Goal: Information Seeking & Learning: Learn about a topic

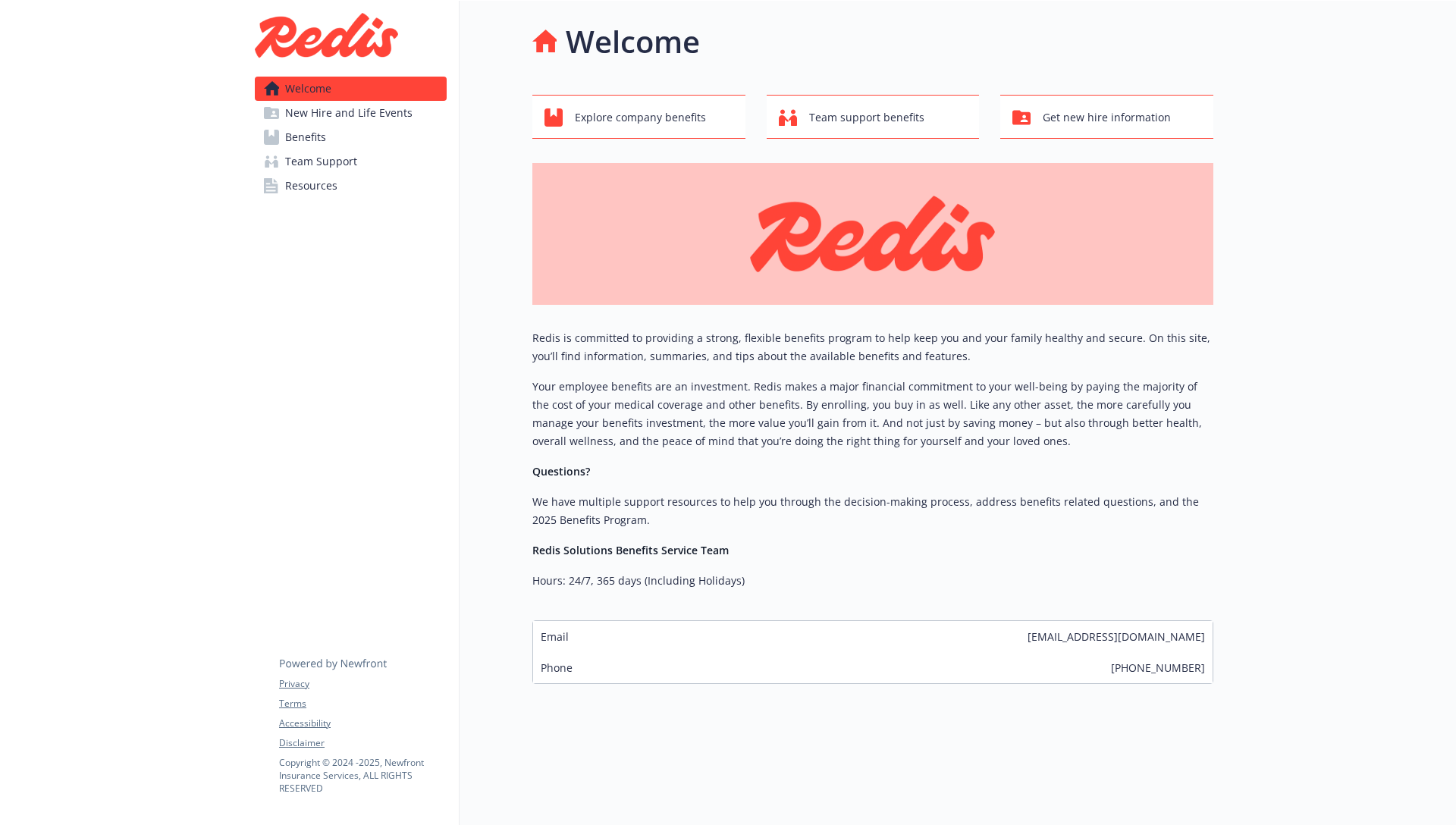
click at [394, 115] on span "New Hire and Life Events" at bounding box center [348, 113] width 127 height 24
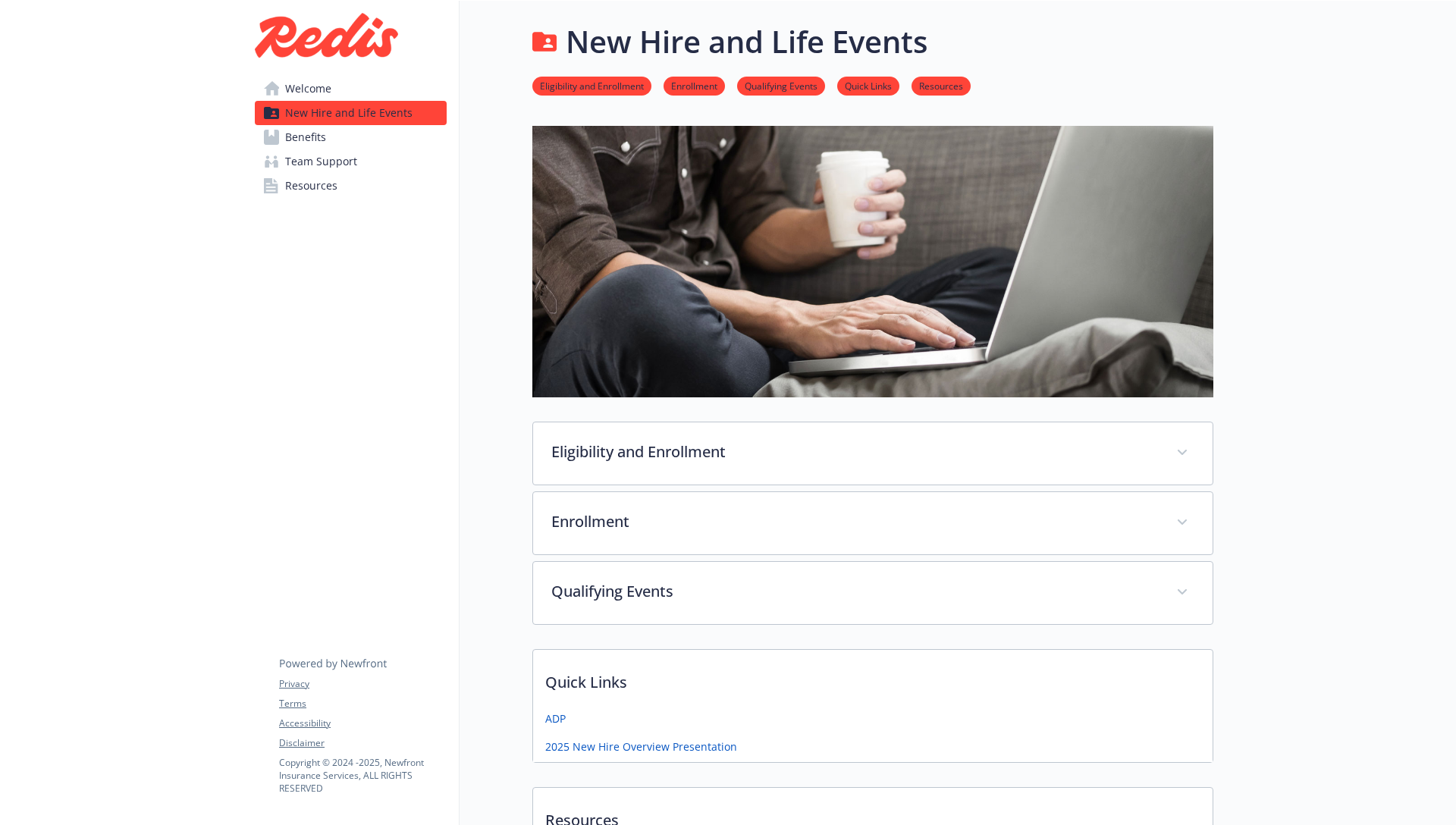
scroll to position [3, 0]
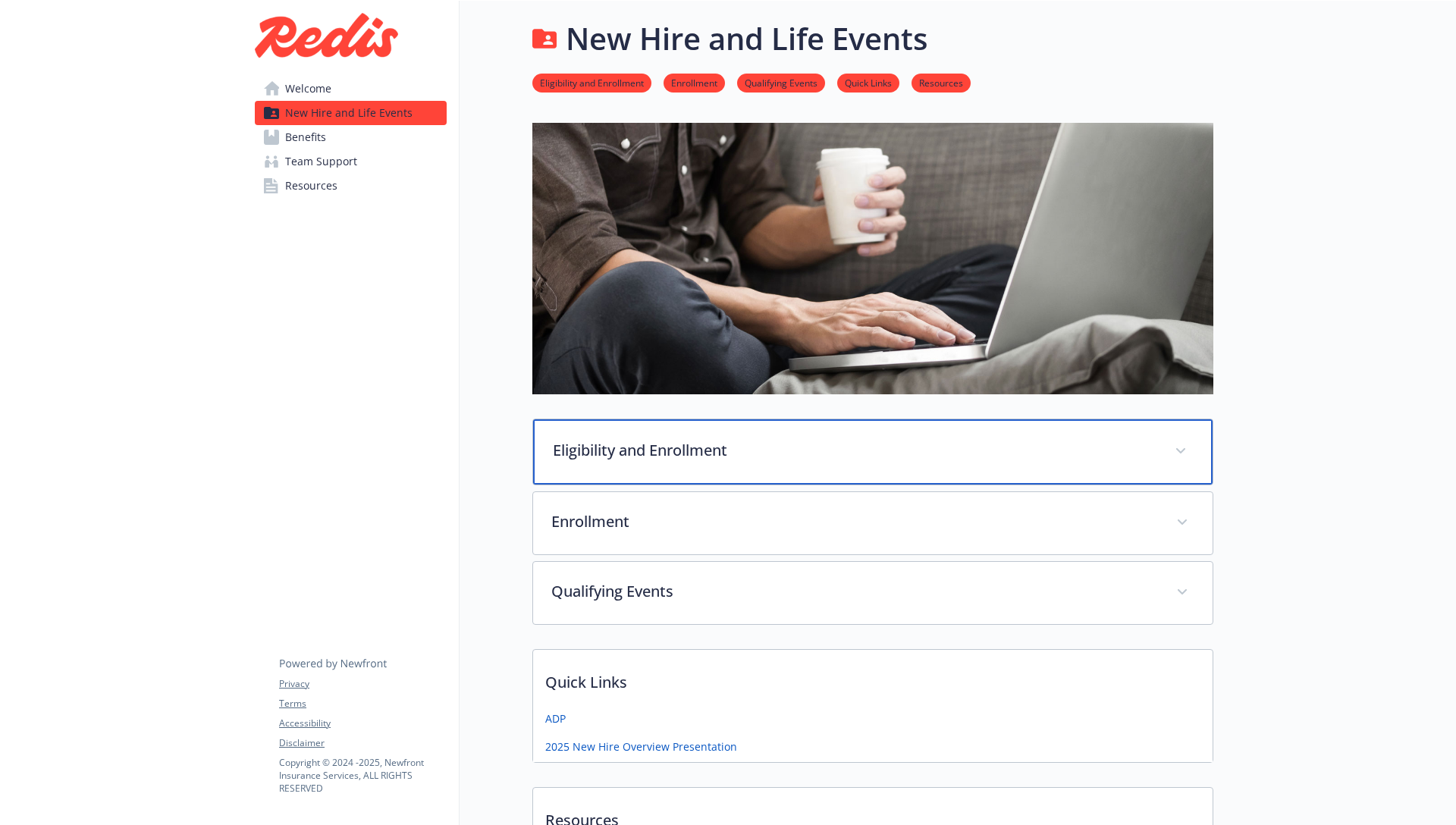
click at [613, 443] on p "Eligibility and Enrollment" at bounding box center [855, 449] width 603 height 22
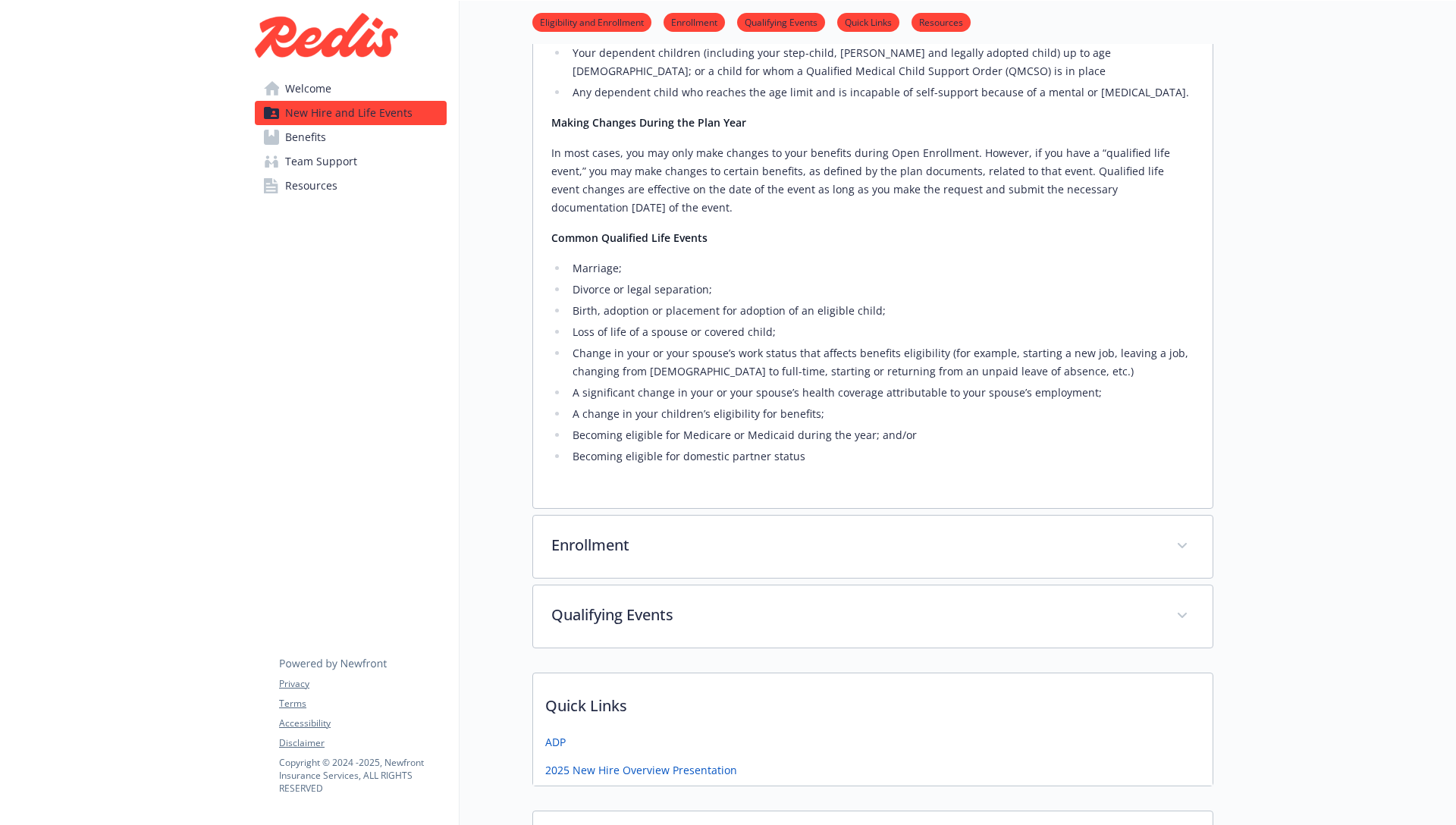
scroll to position [668, 0]
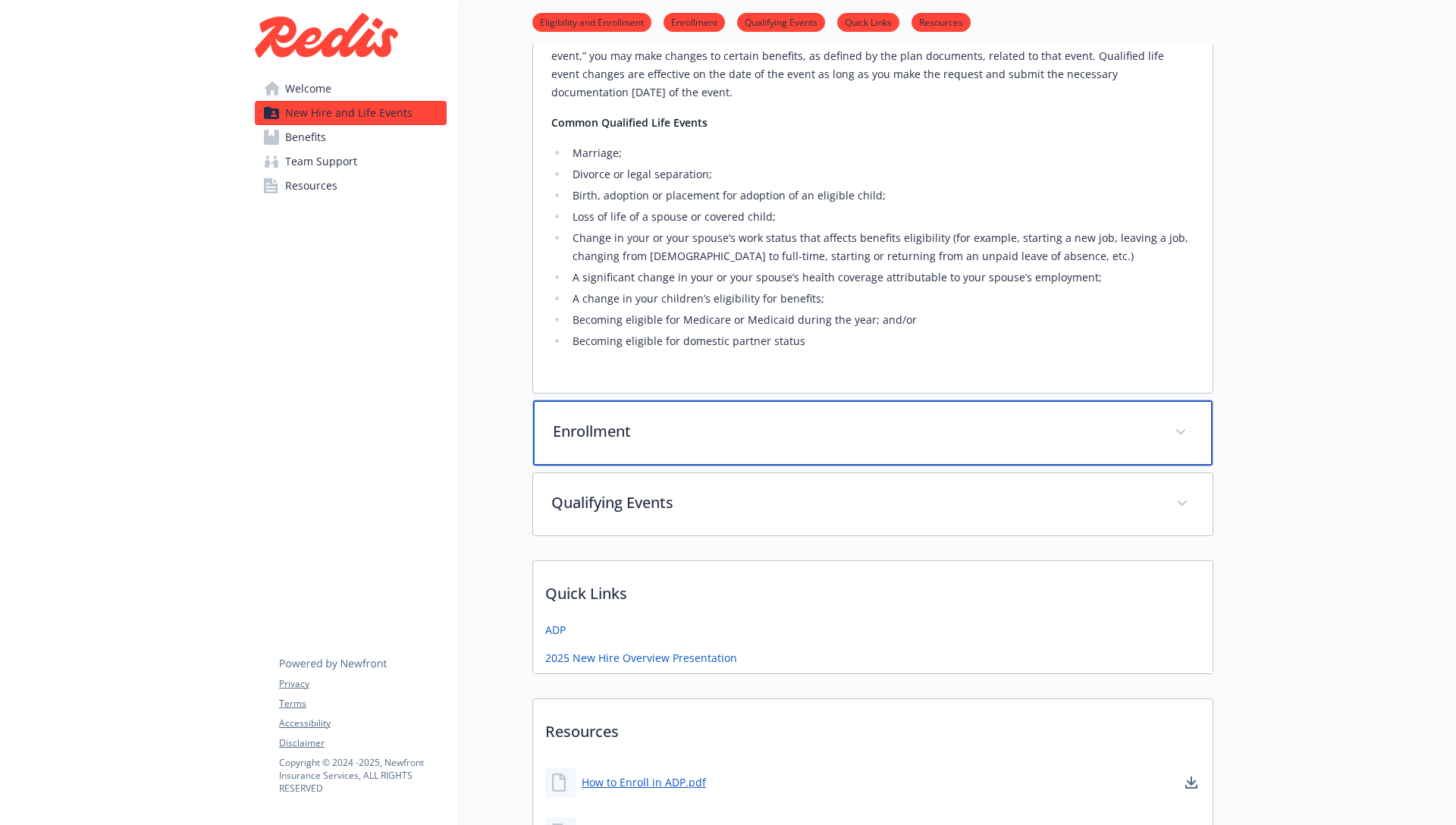
click at [583, 438] on p "Enrollment" at bounding box center [855, 431] width 603 height 22
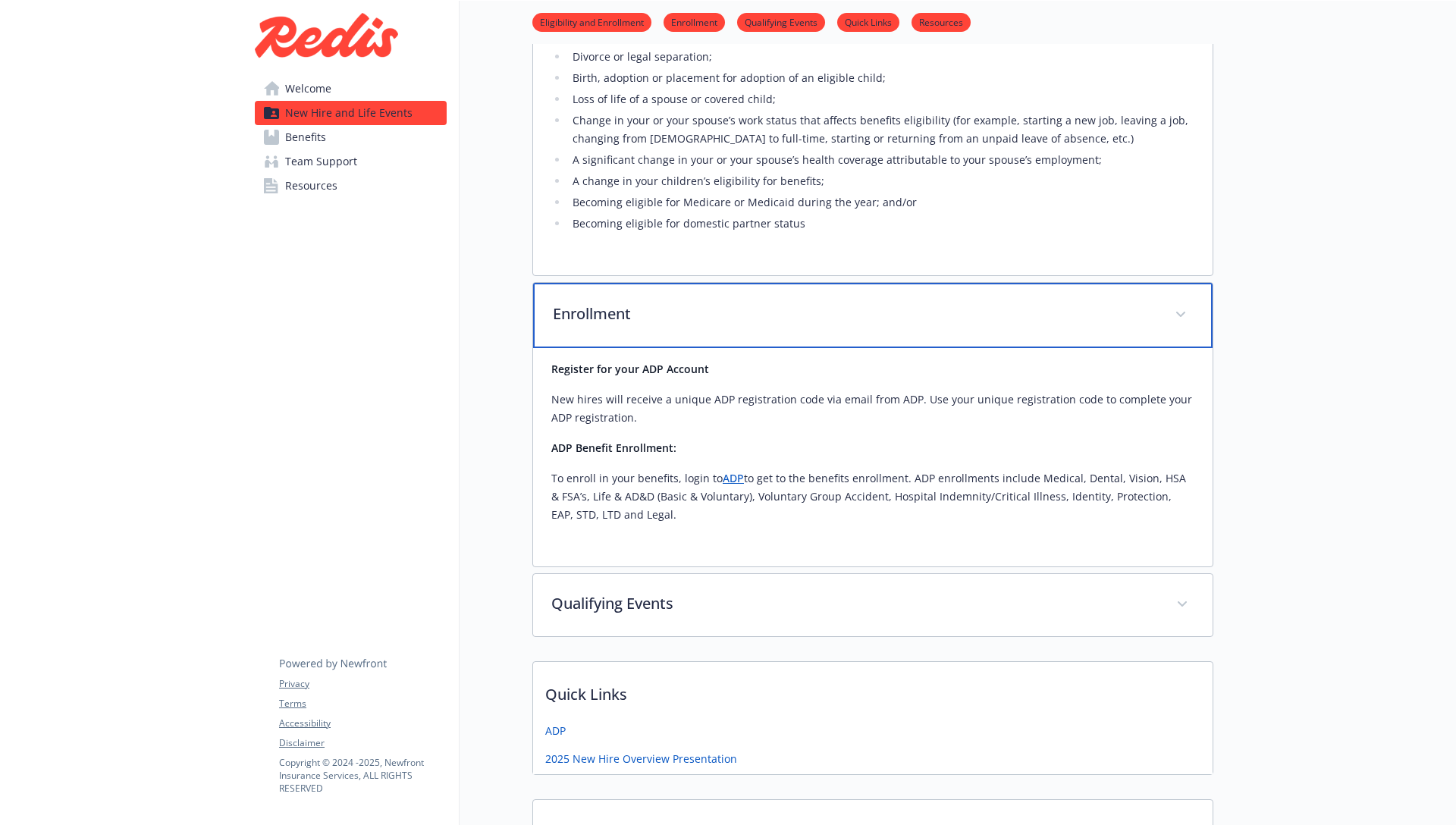
scroll to position [949, 0]
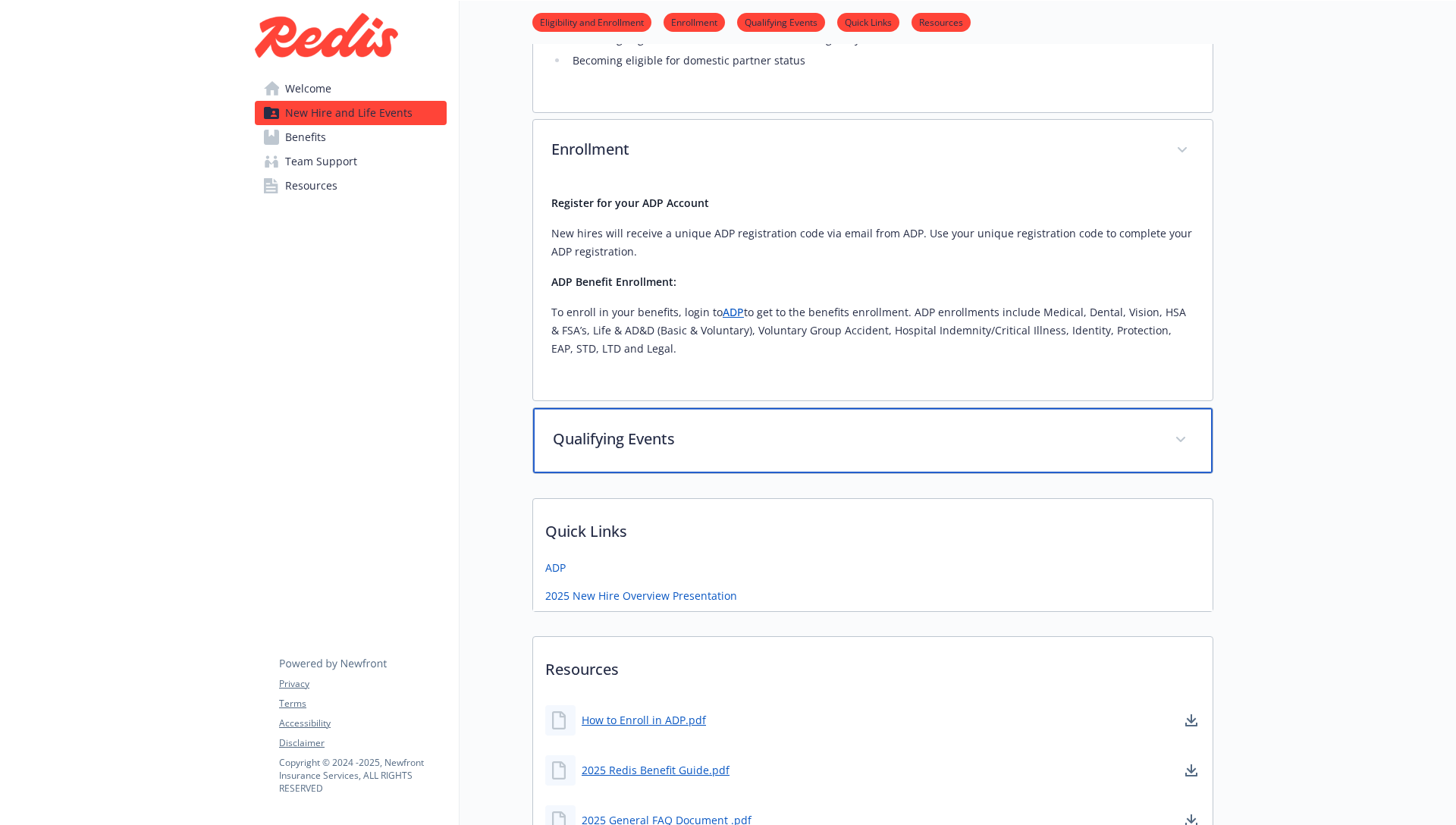
click at [614, 438] on p "Qualifying Events" at bounding box center [855, 439] width 603 height 22
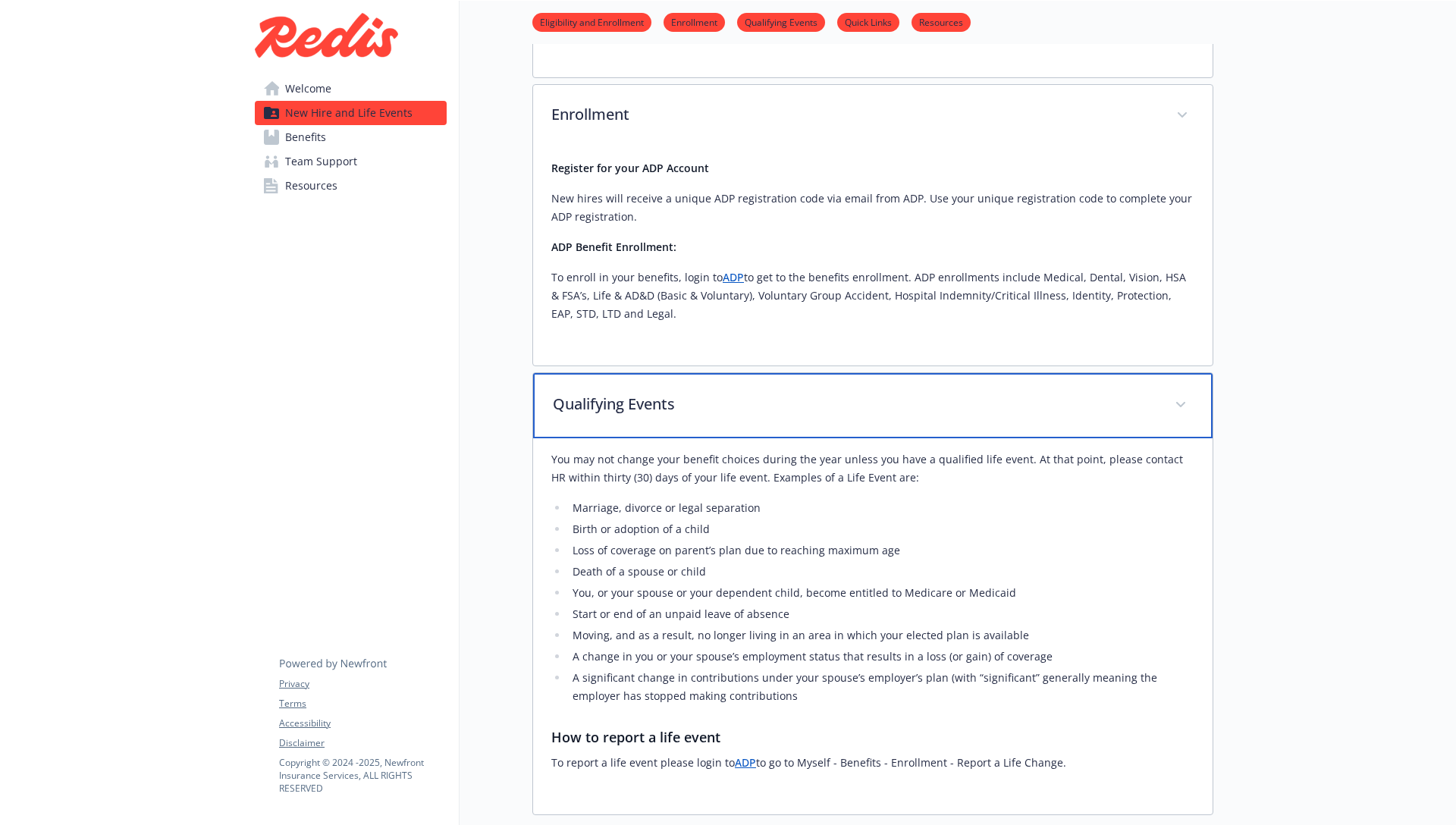
scroll to position [1005, 0]
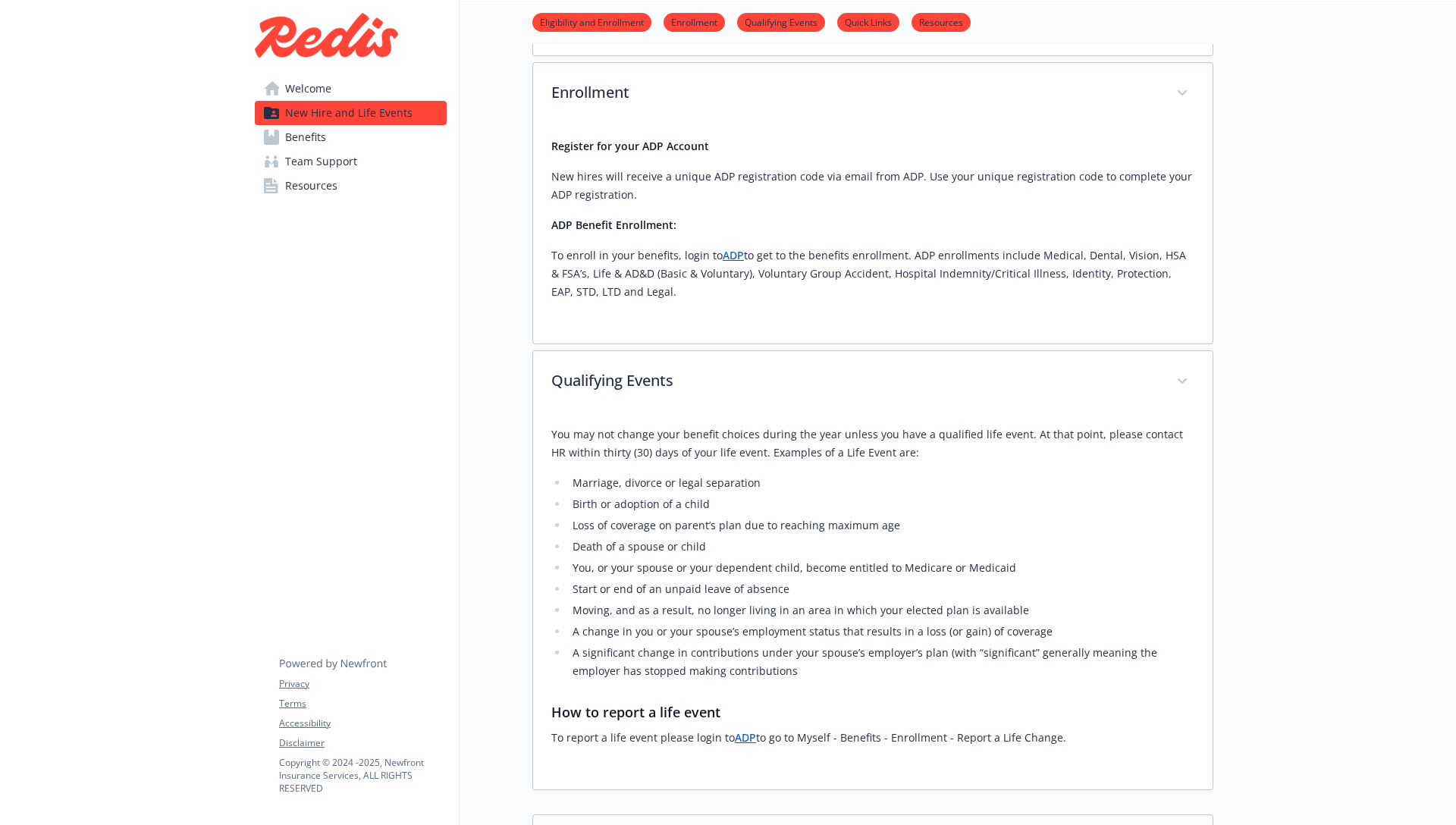
click at [377, 143] on link "Benefits" at bounding box center [350, 137] width 192 height 24
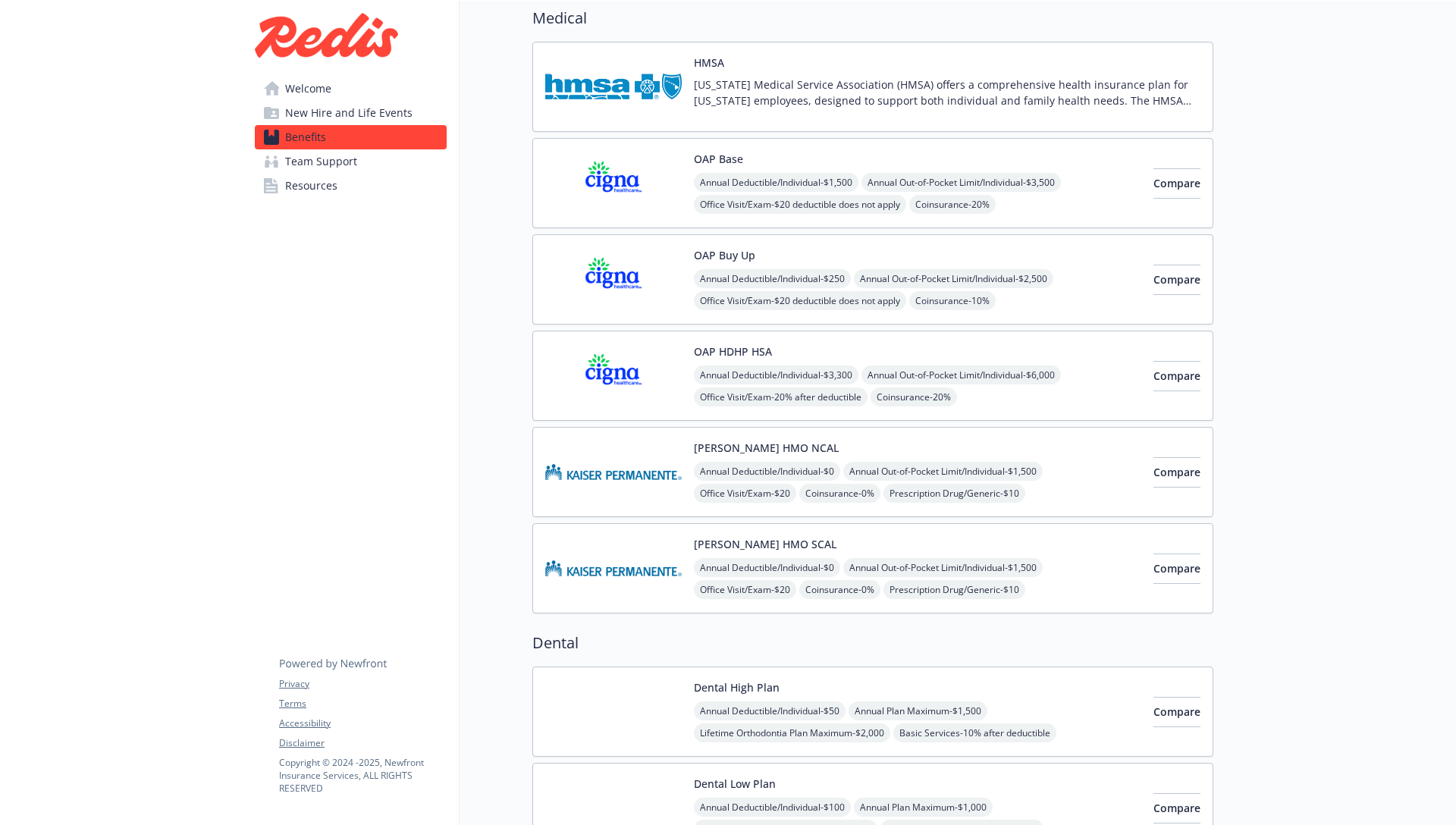
scroll to position [126, 0]
click at [1032, 298] on div "Annual Deductible/Individual - $250 Annual Out-of-Pocket Limit/Individual - $2,…" at bounding box center [918, 334] width 448 height 129
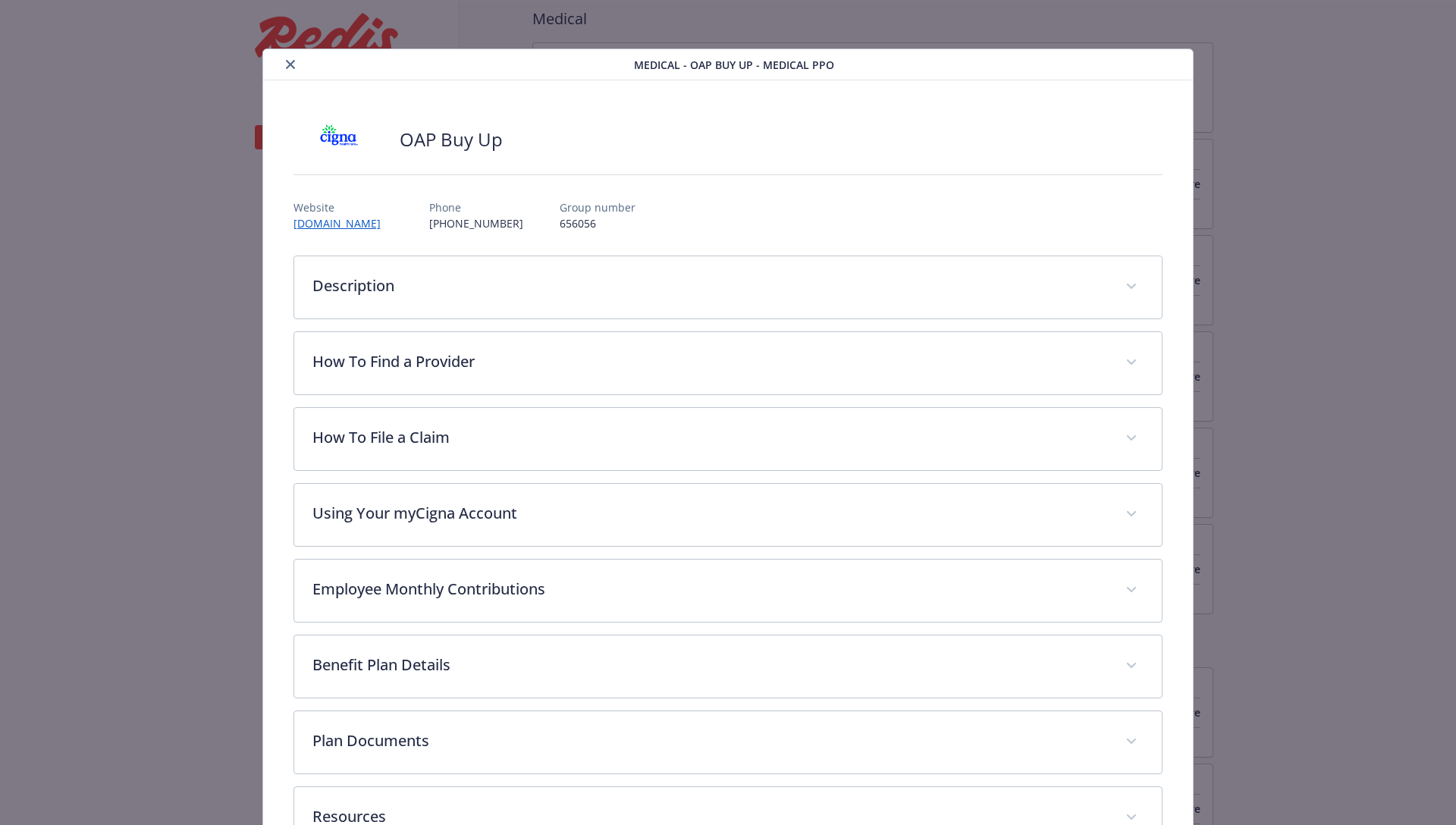
scroll to position [46, 0]
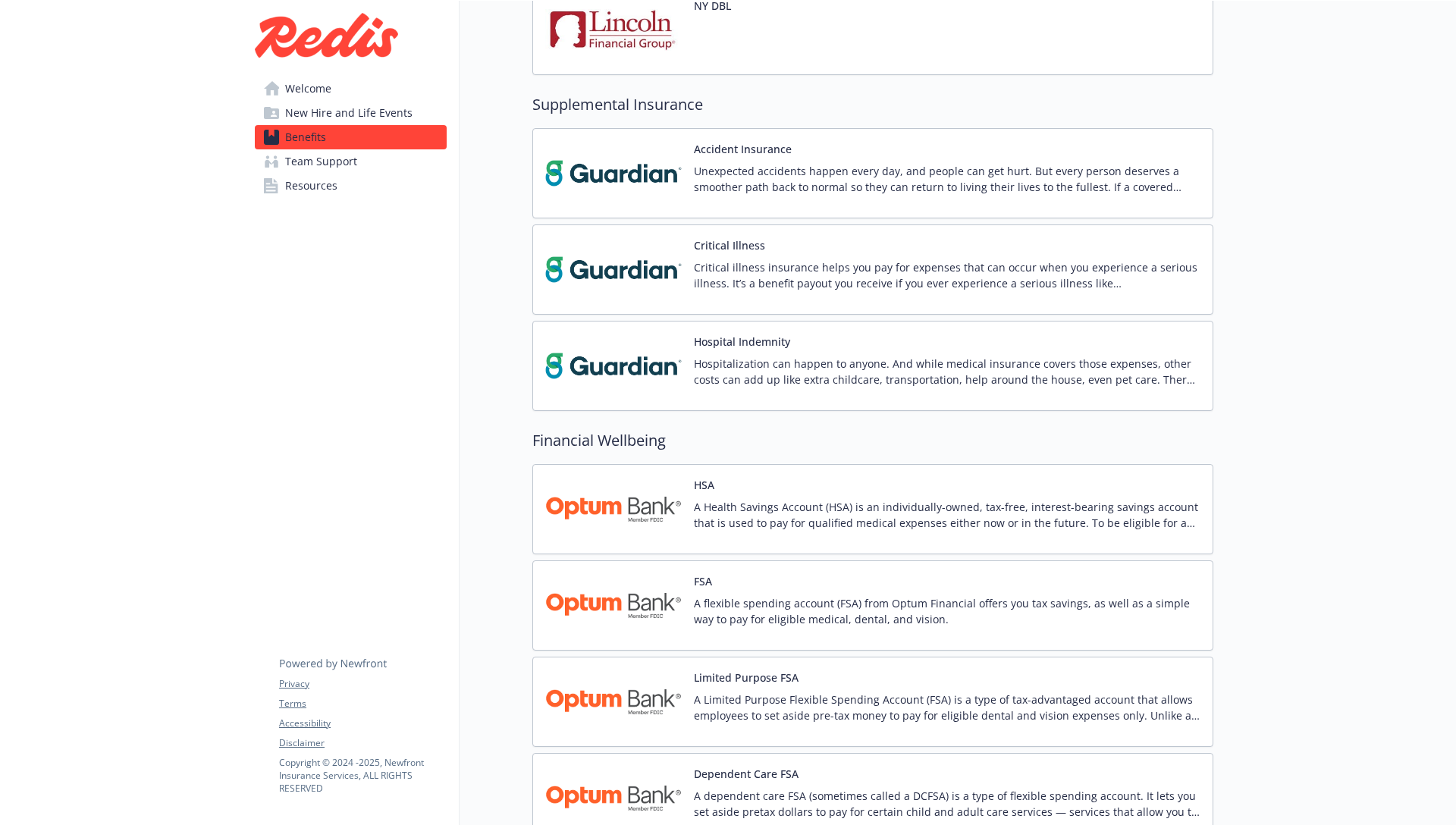
scroll to position [2145, 0]
